Goal: Task Accomplishment & Management: Use online tool/utility

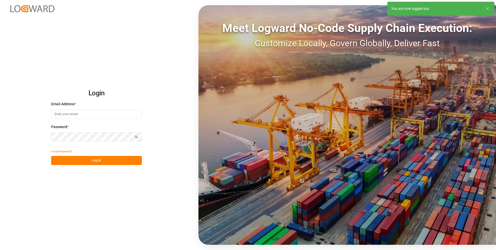
type input "[EMAIL_ADDRESS][PERSON_NAME][DOMAIN_NAME]"
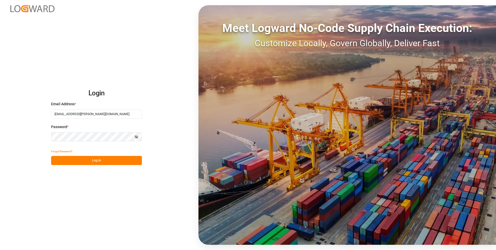
click at [105, 164] on button "Log In" at bounding box center [96, 160] width 91 height 9
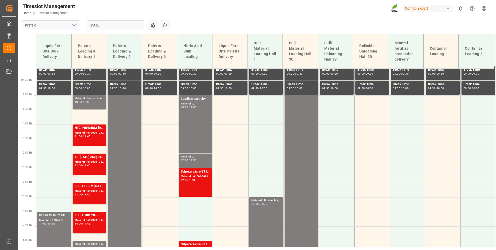
scroll to position [275, 0]
